Goal: Find contact information: Find contact information

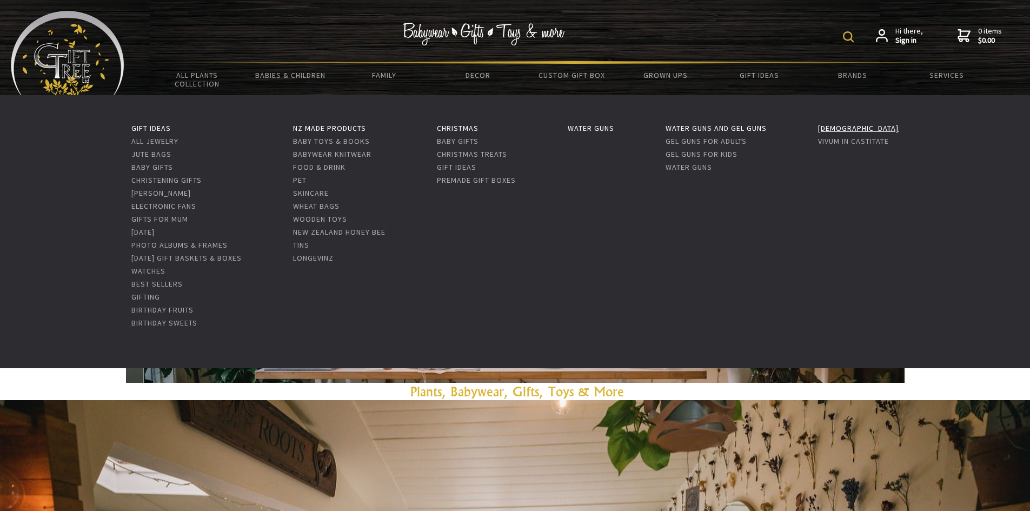
click at [850, 132] on link "[DEMOGRAPHIC_DATA]" at bounding box center [858, 128] width 81 height 10
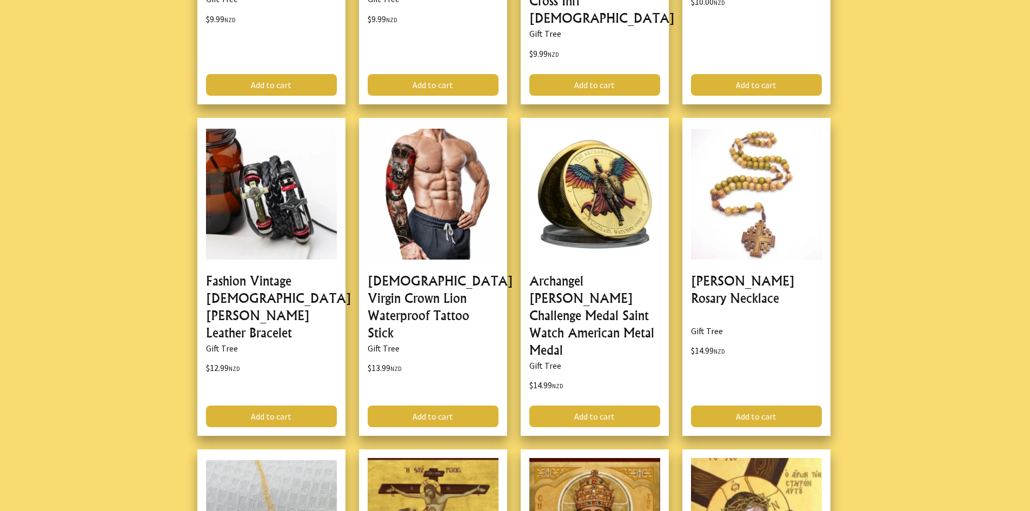
scroll to position [379, 0]
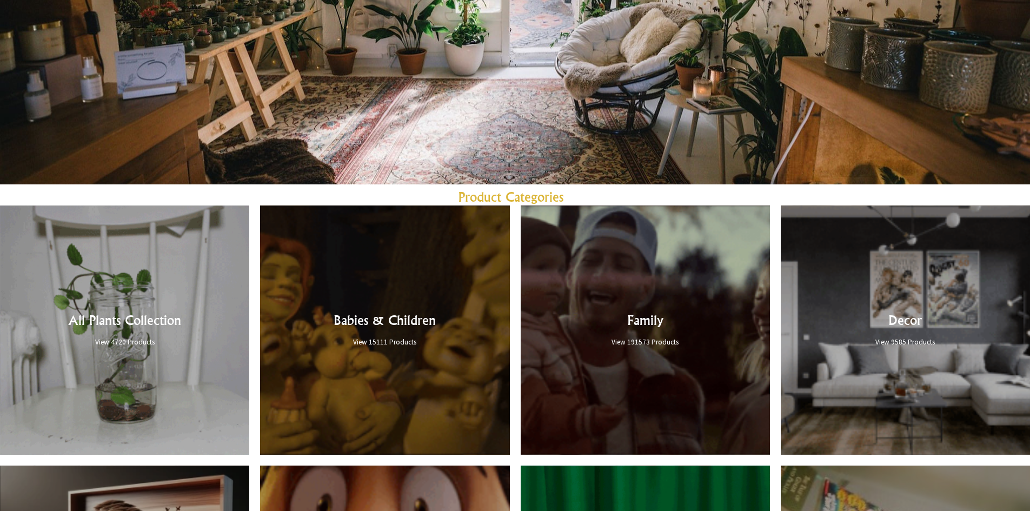
scroll to position [649, 0]
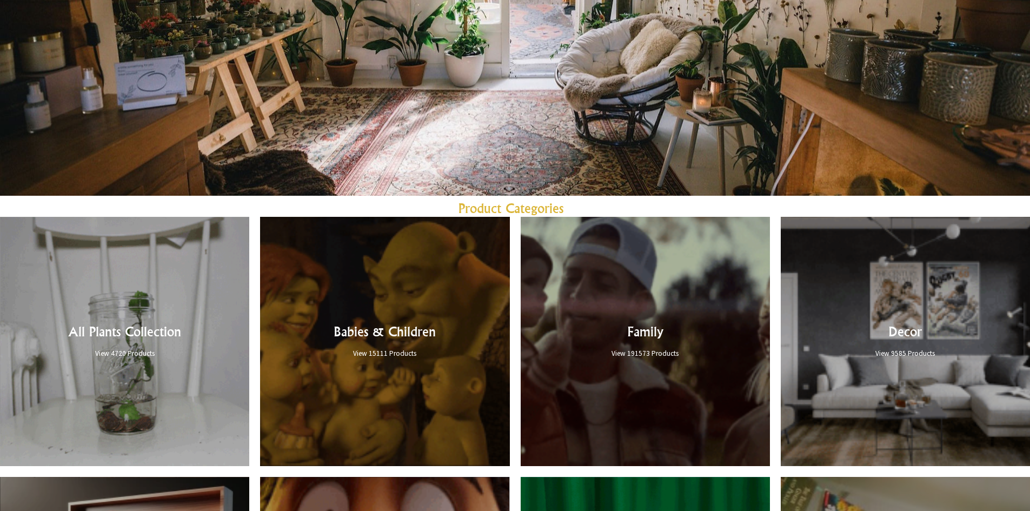
click at [590, 259] on link at bounding box center [645, 341] width 249 height 249
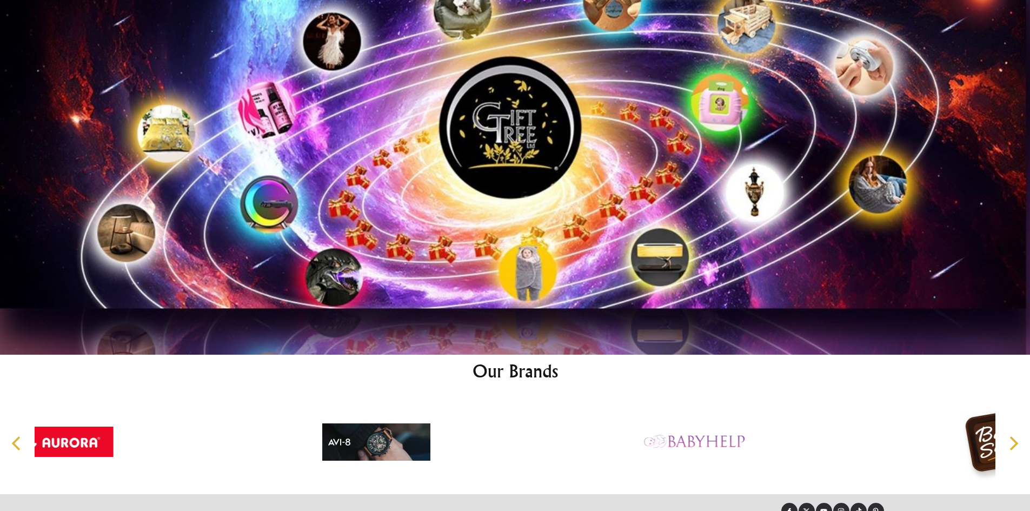
scroll to position [6106, 0]
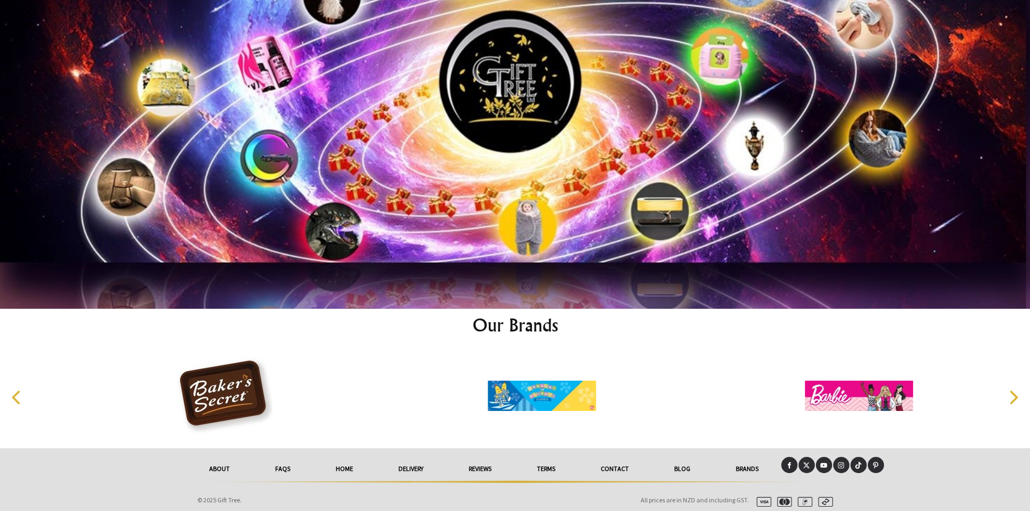
click at [618, 467] on link "Contact" at bounding box center [615, 469] width 74 height 24
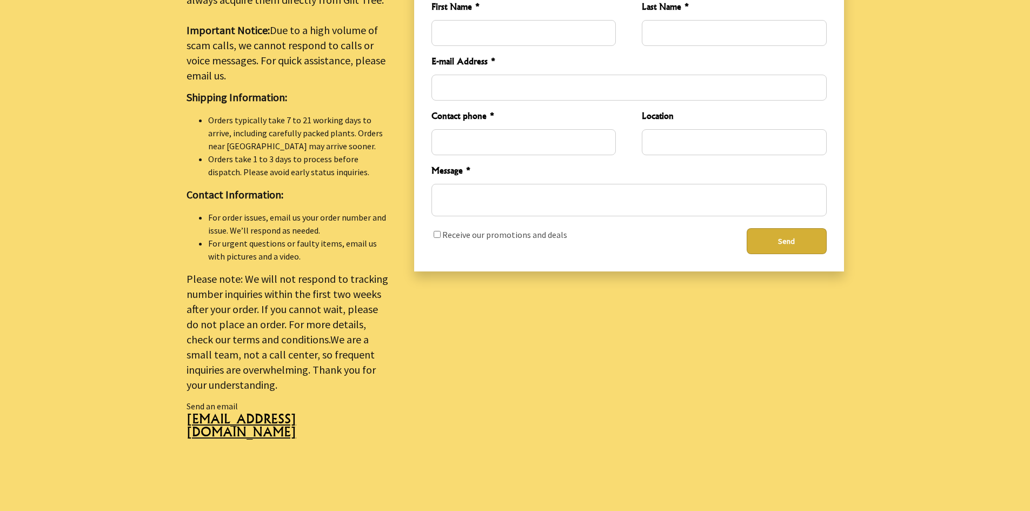
scroll to position [270, 0]
